Goal: Information Seeking & Learning: Learn about a topic

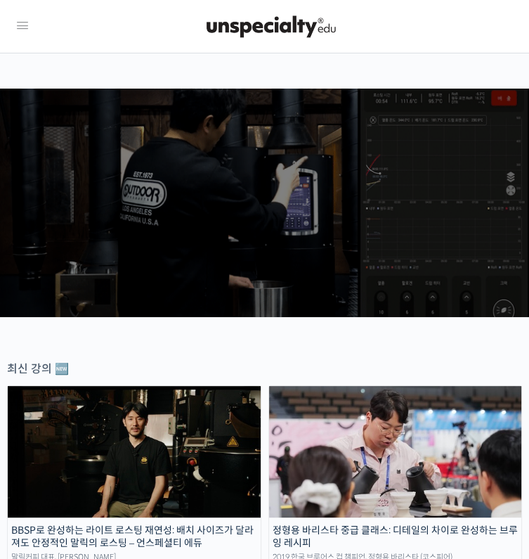
click at [269, 432] on img at bounding box center [395, 451] width 253 height 131
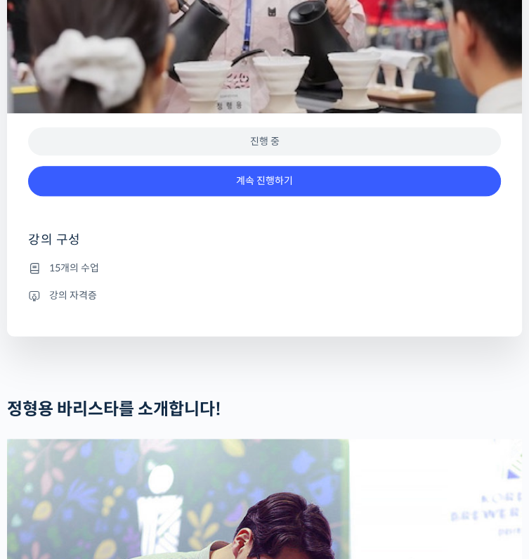
scroll to position [773, 0]
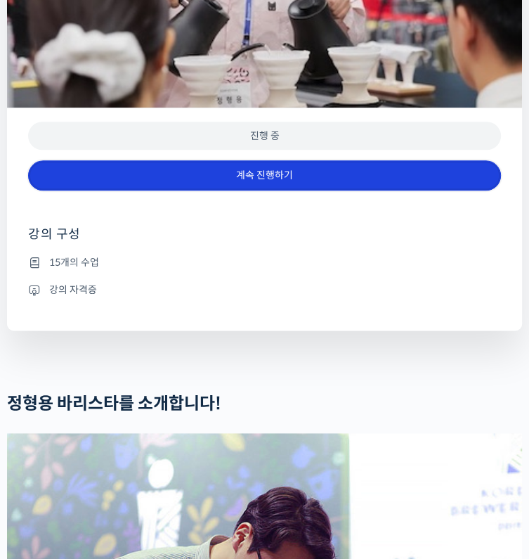
click at [278, 190] on link "계속 진행하기" at bounding box center [264, 175] width 473 height 30
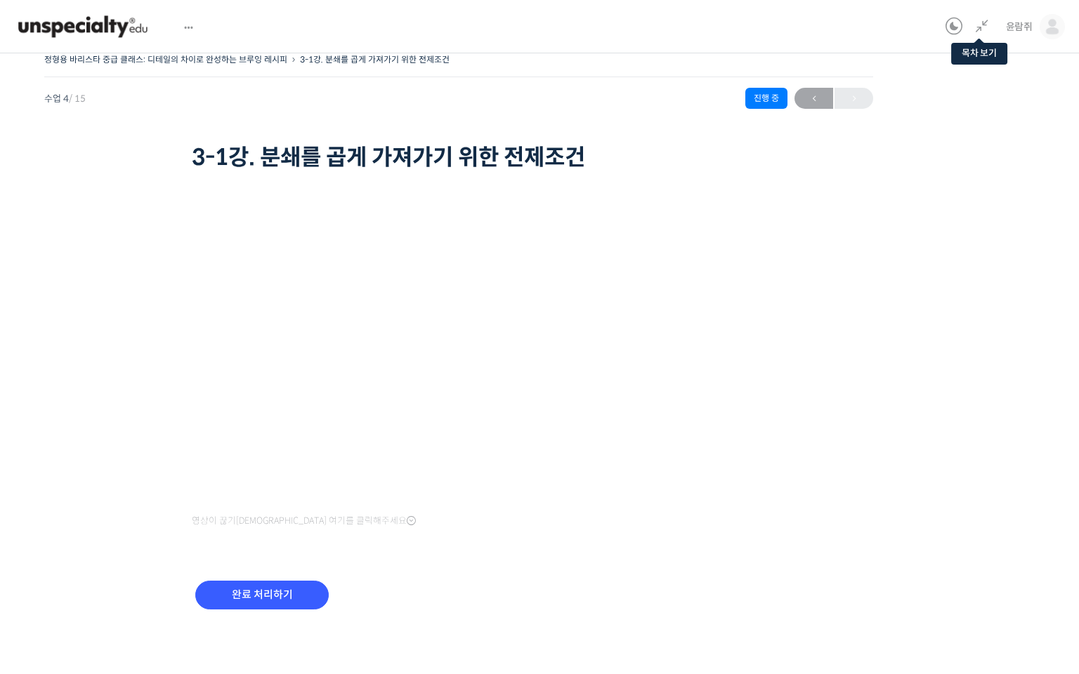
scroll to position [12, 0]
